Goal: Task Accomplishment & Management: Use online tool/utility

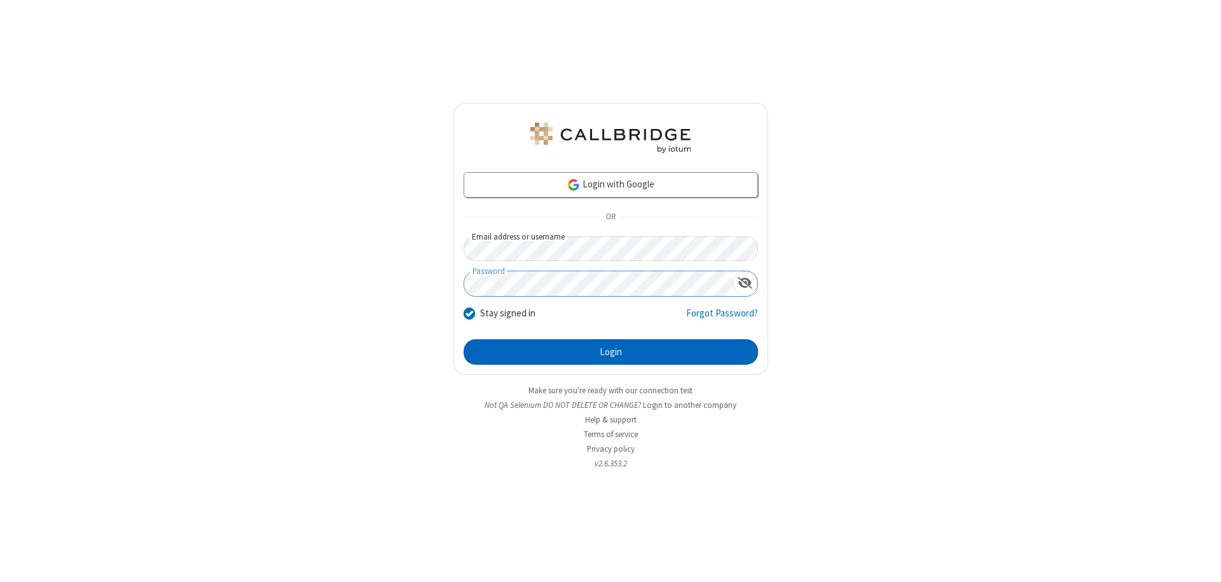
click at [610, 352] on button "Login" at bounding box center [611, 352] width 294 height 25
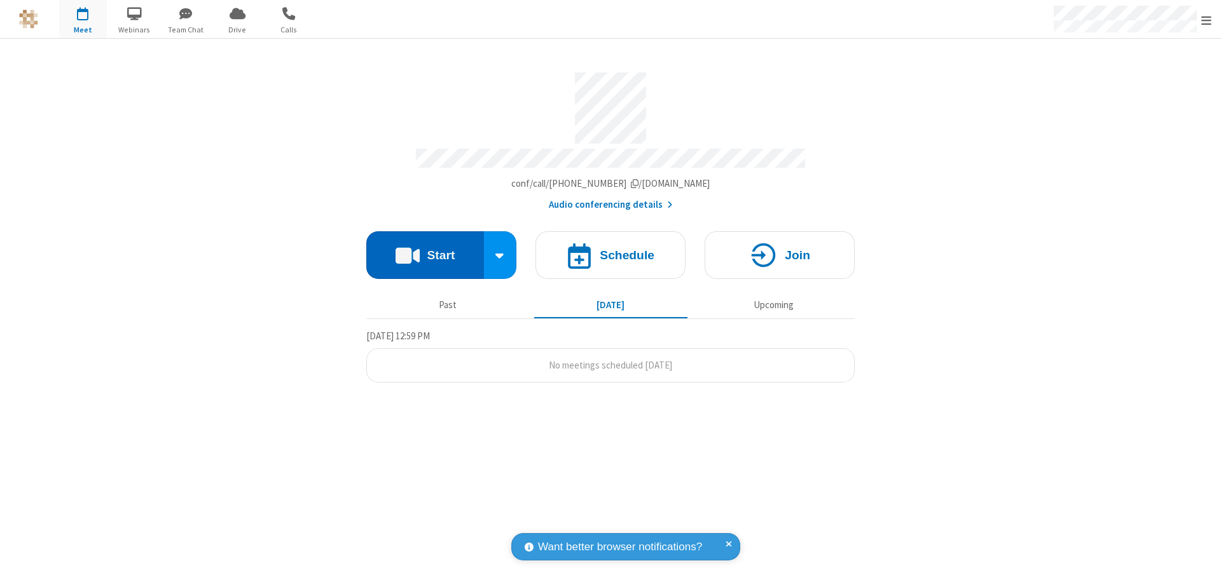
click at [425, 249] on button "Start" at bounding box center [425, 255] width 118 height 48
